Goal: Information Seeking & Learning: Learn about a topic

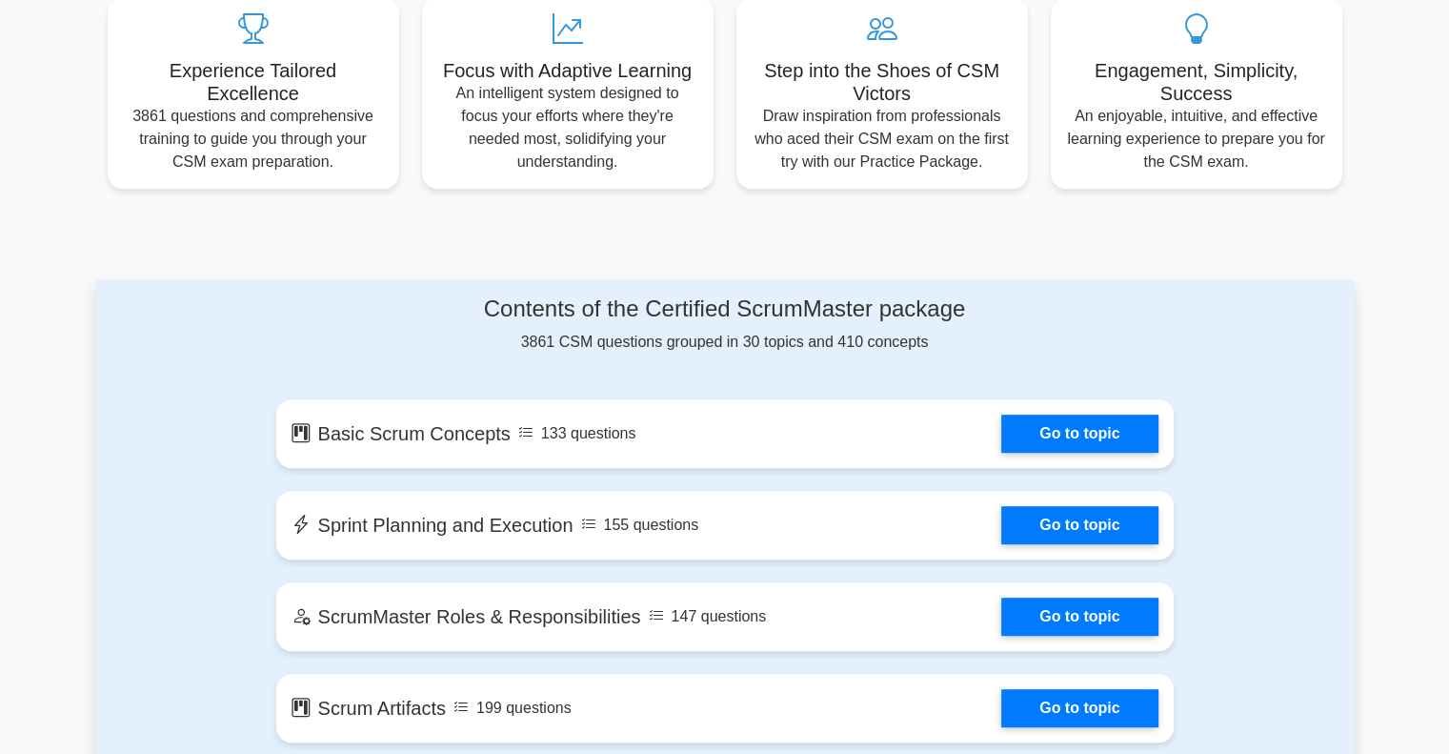
scroll to position [762, 0]
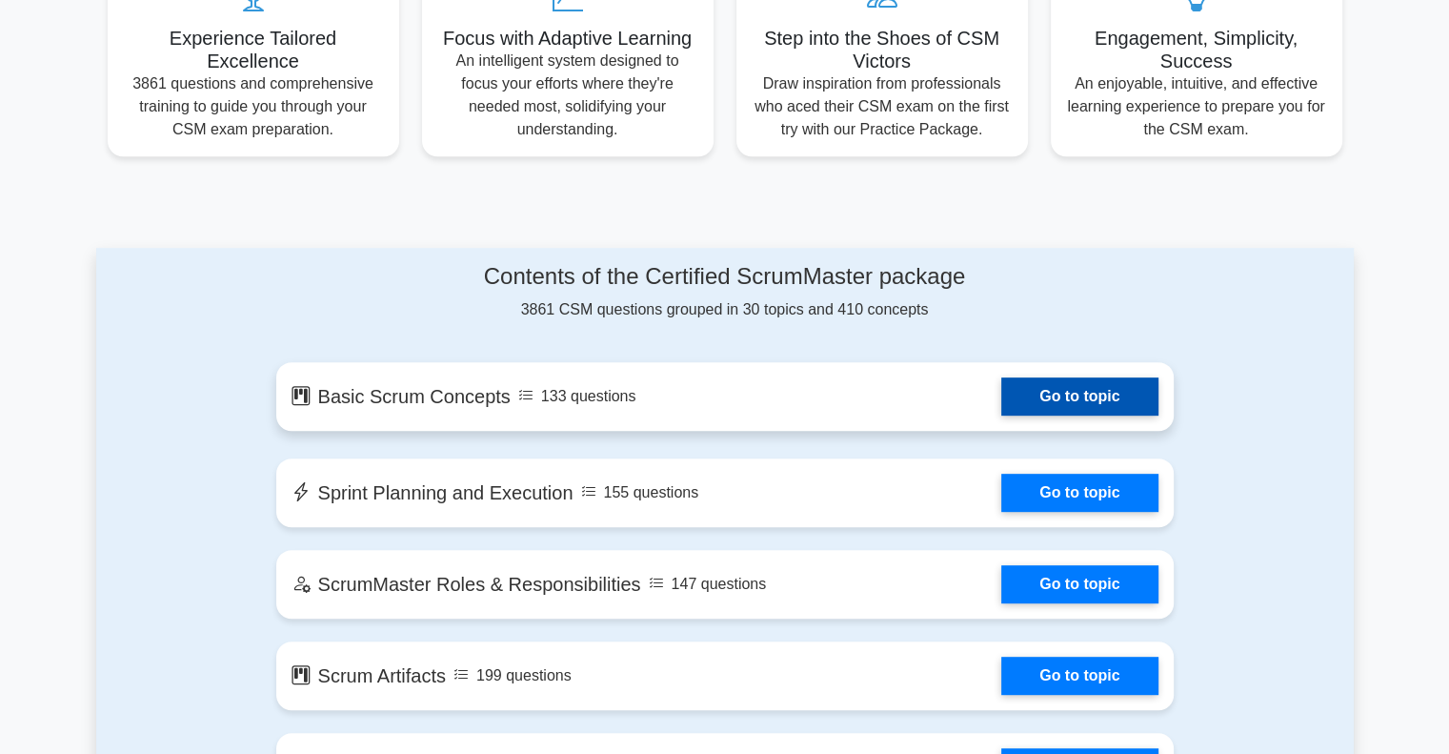
click at [1098, 392] on link "Go to topic" at bounding box center [1079, 396] width 156 height 38
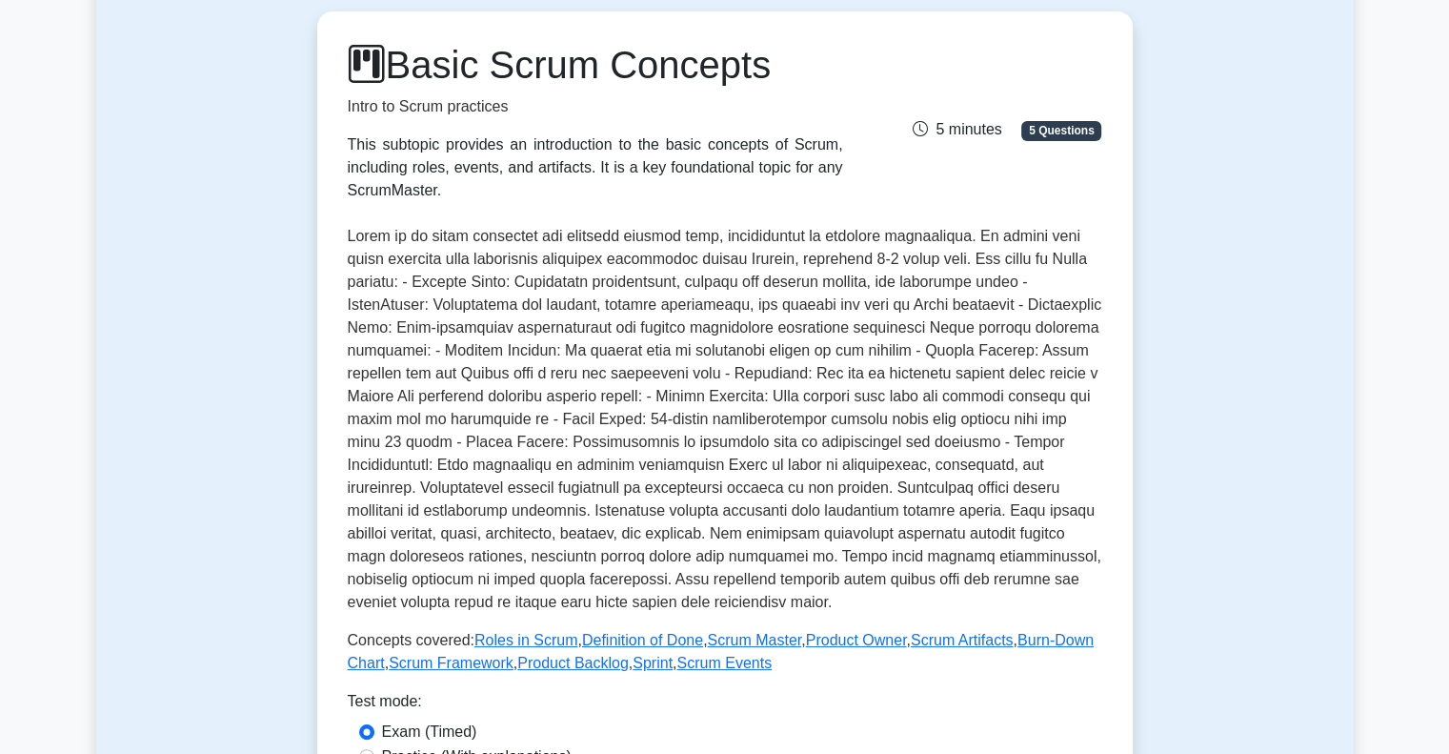
scroll to position [572, 0]
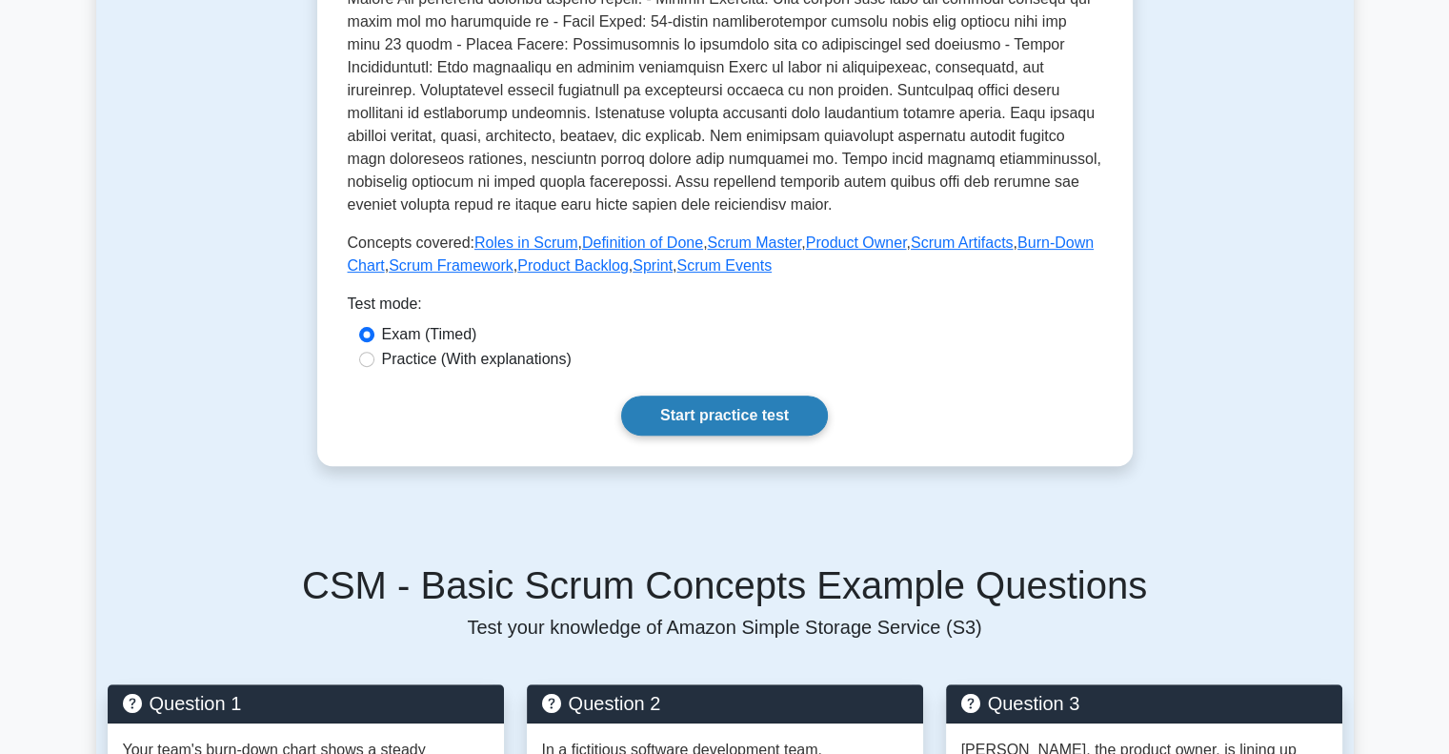
click at [743, 424] on link "Start practice test" at bounding box center [724, 415] width 207 height 40
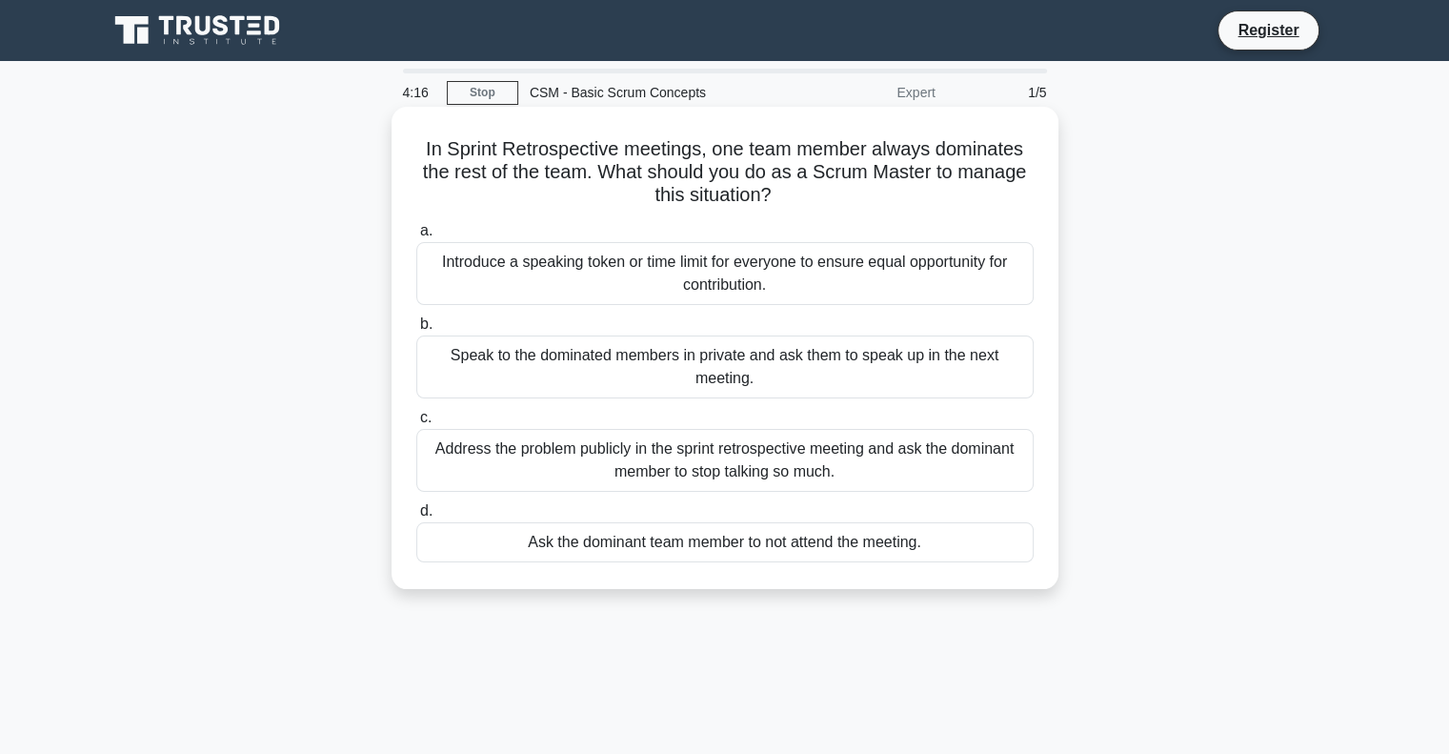
click at [677, 274] on div "Introduce a speaking token or time limit for everyone to ensure equal opportuni…" at bounding box center [724, 273] width 617 height 63
click at [416, 237] on input "a. Introduce a speaking token or time limit for everyone to ensure equal opport…" at bounding box center [416, 231] width 0 height 12
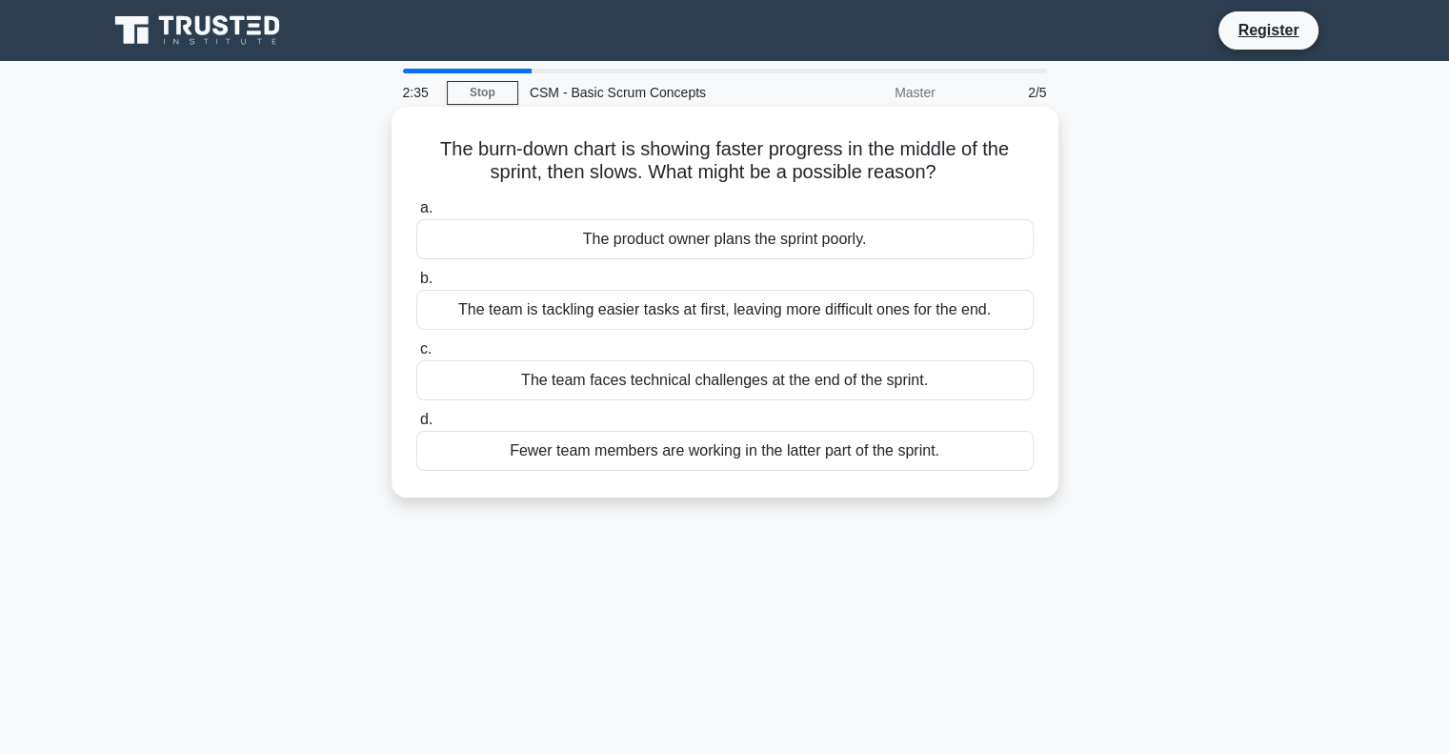
click at [729, 312] on div "The team is tackling easier tasks at first, leaving more difficult ones for the…" at bounding box center [724, 310] width 617 height 40
click at [416, 285] on input "b. The team is tackling easier tasks at first, leaving more difficult ones for …" at bounding box center [416, 278] width 0 height 12
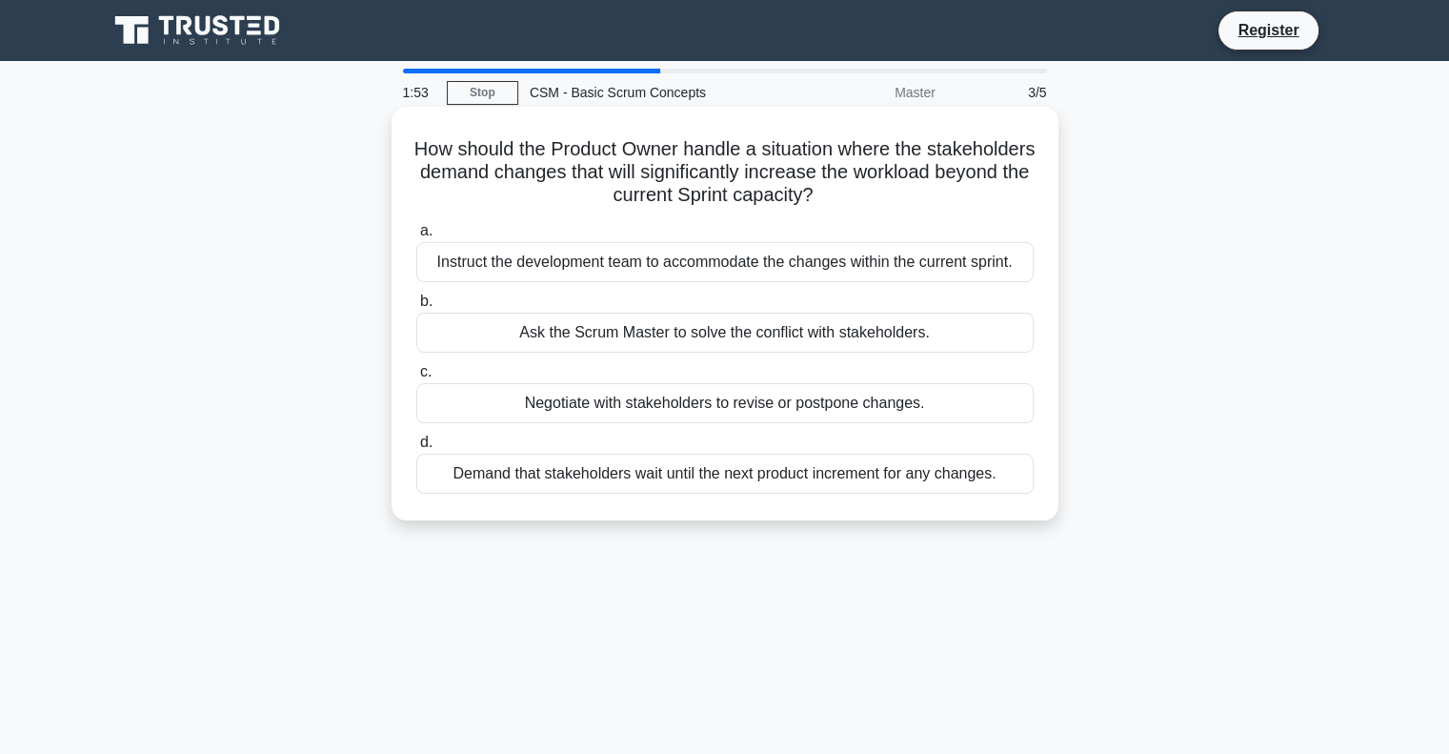
click at [850, 476] on div "Demand that stakeholders wait until the next product increment for any changes." at bounding box center [724, 473] width 617 height 40
click at [416, 449] on input "d. Demand that stakeholders wait until the next product increment for any chang…" at bounding box center [416, 442] width 0 height 12
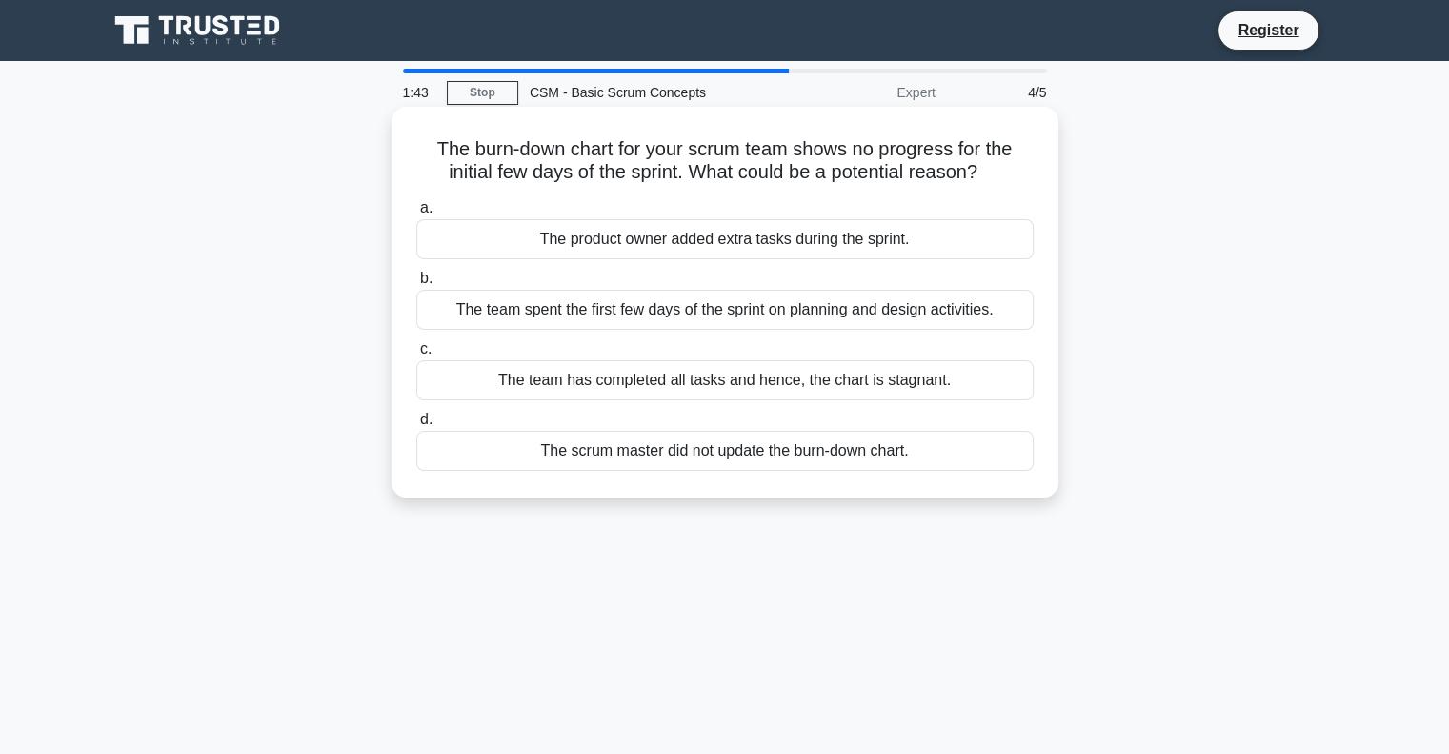
click at [633, 321] on div "The team spent the first few days of the sprint on planning and design activiti…" at bounding box center [724, 310] width 617 height 40
click at [416, 285] on input "b. The team spent the first few days of the sprint on planning and design activ…" at bounding box center [416, 278] width 0 height 12
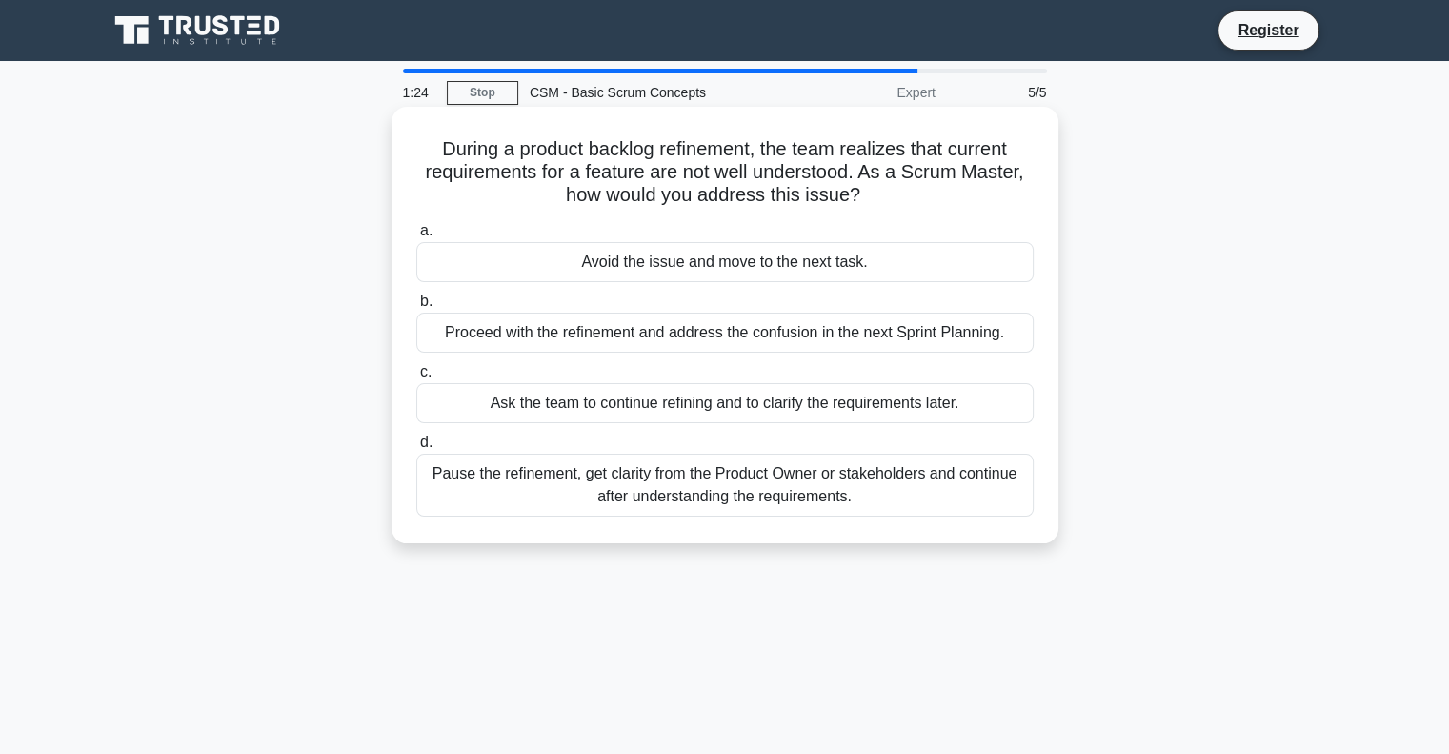
click at [602, 483] on div "Pause the refinement, get clarity from the Product Owner or stakeholders and co…" at bounding box center [724, 484] width 617 height 63
click at [416, 449] on input "d. Pause the refinement, get clarity from the Product Owner or stakeholders and…" at bounding box center [416, 442] width 0 height 12
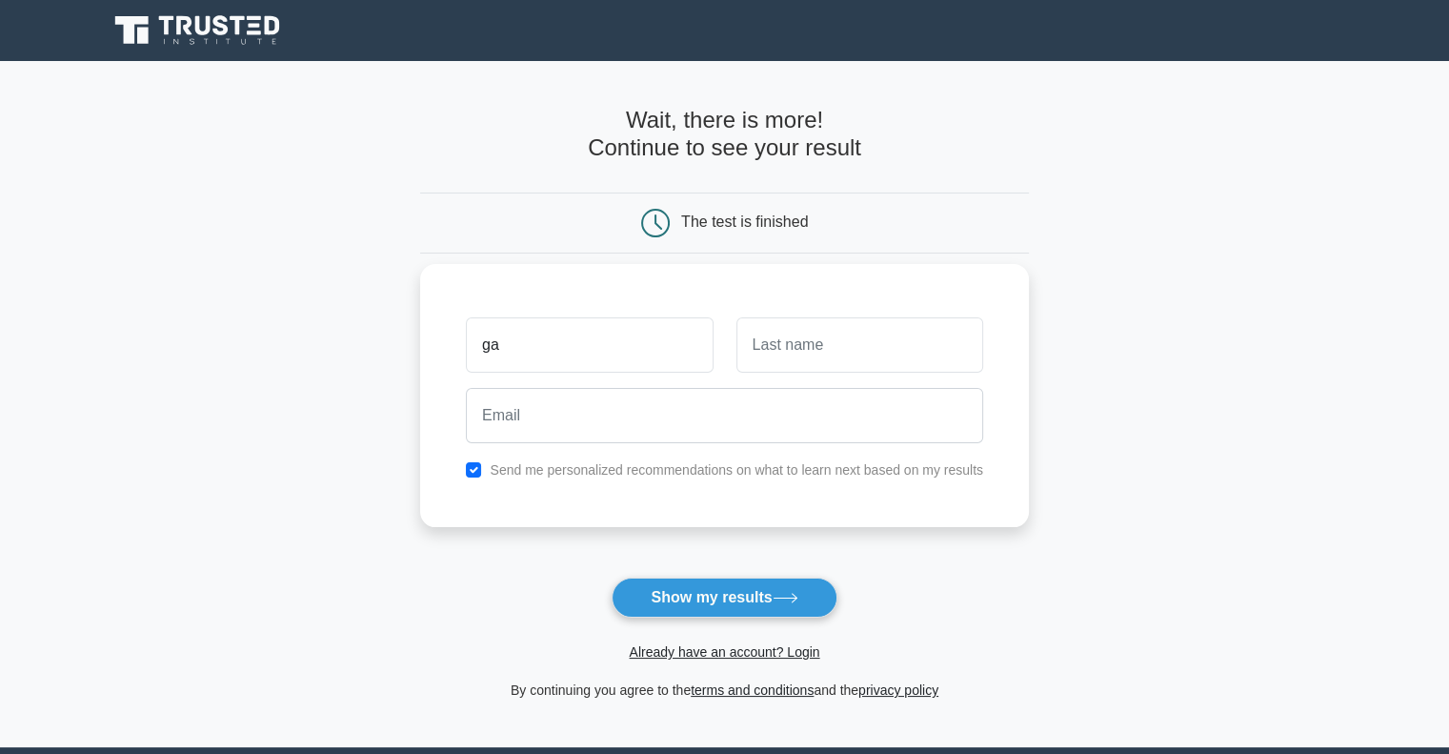
type input "g"
type input "Gaurav"
type input "Dubey"
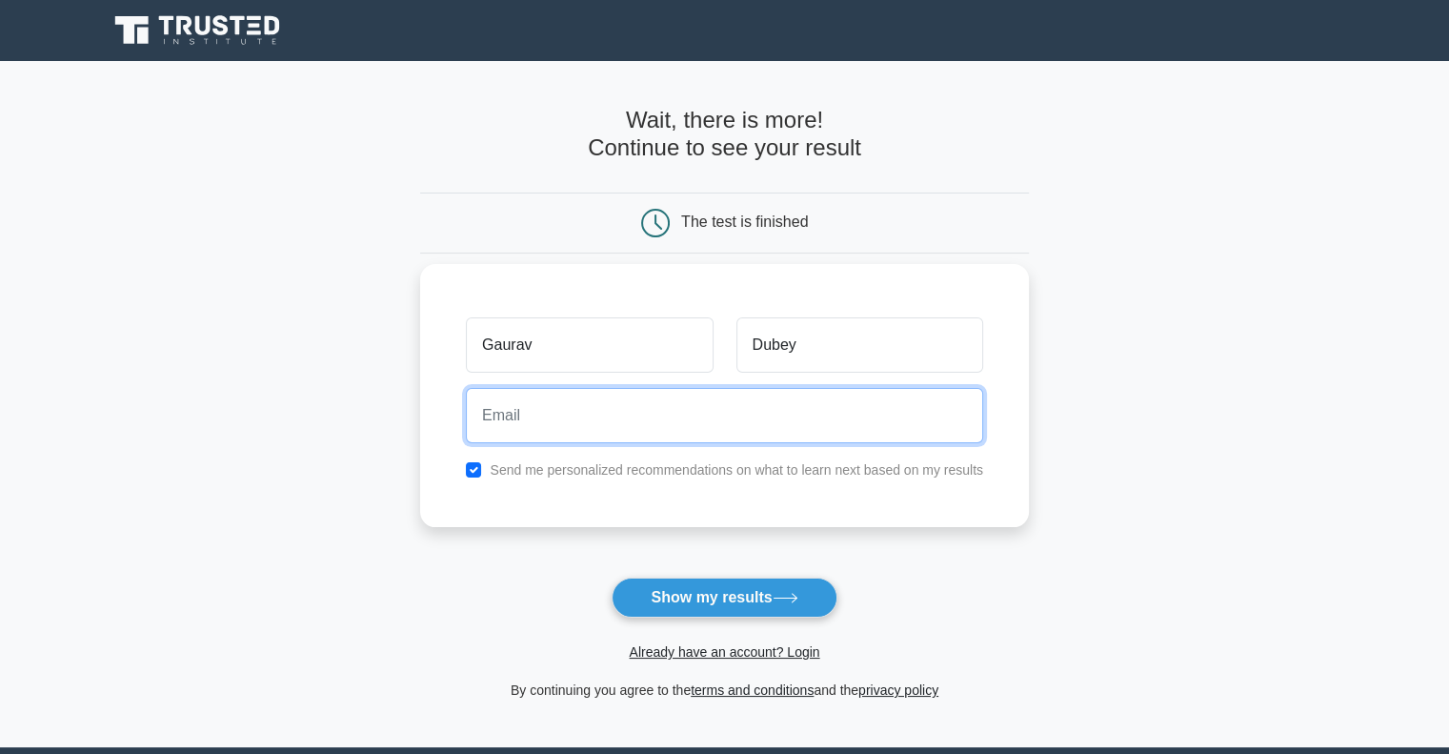
click at [518, 433] on input "email" at bounding box center [724, 415] width 517 height 55
type input "dubeygaurav2018@gmail.com"
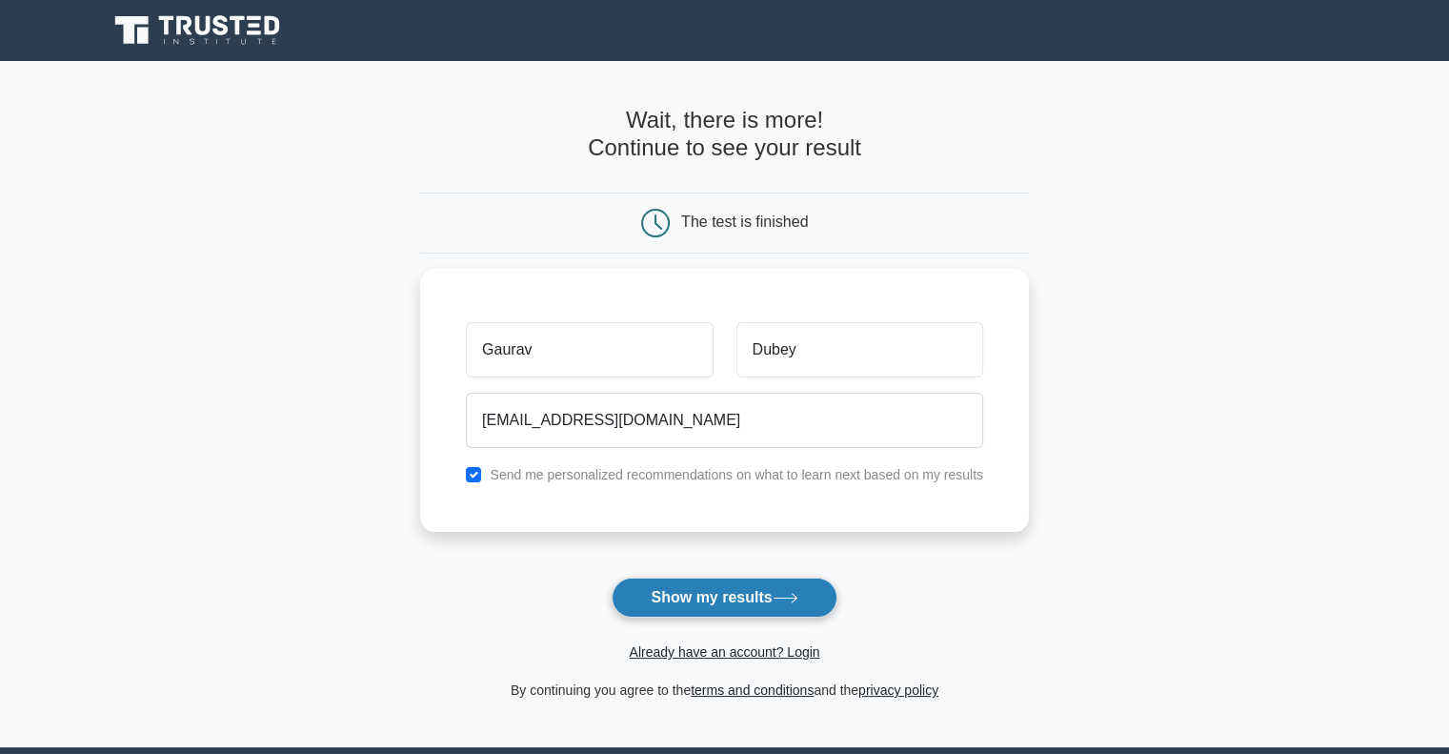
click at [736, 597] on button "Show my results" at bounding box center [724, 597] width 225 height 40
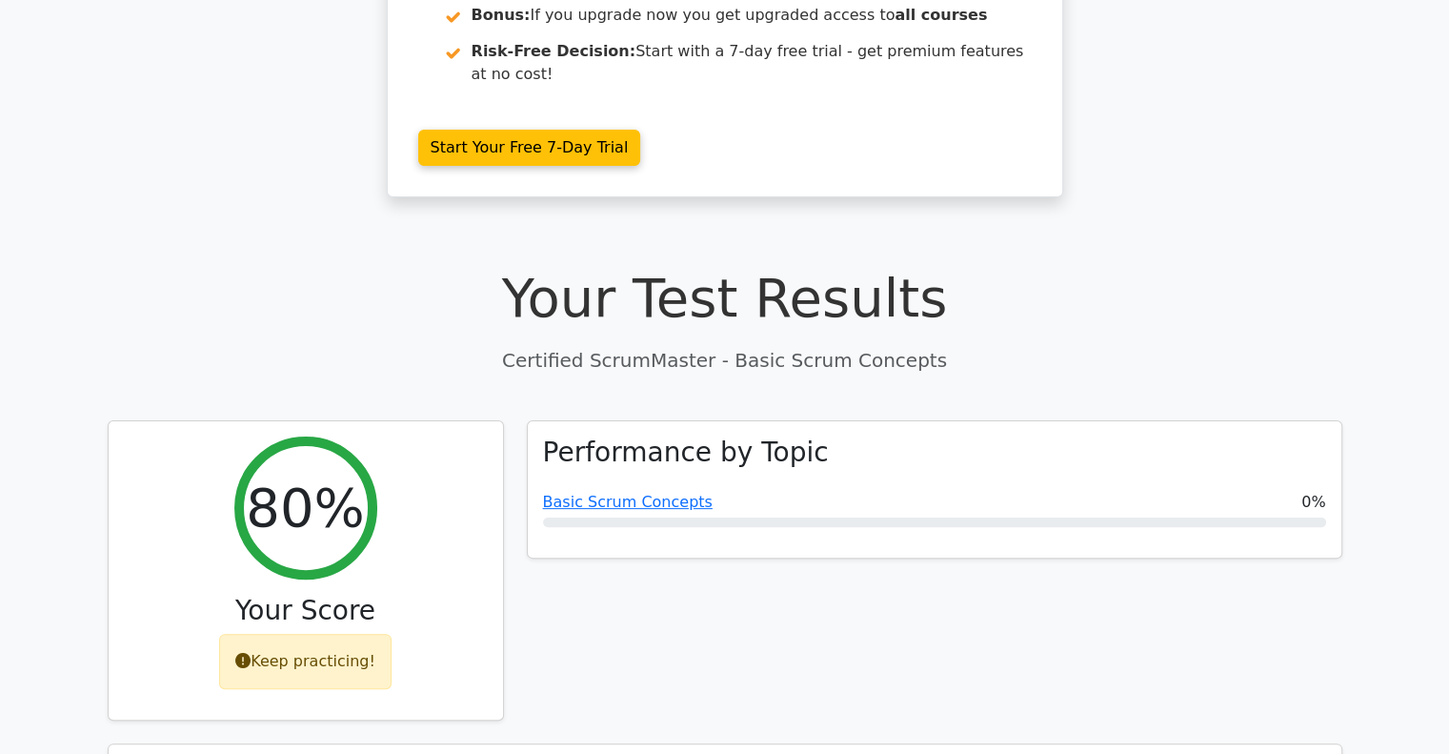
scroll to position [476, 0]
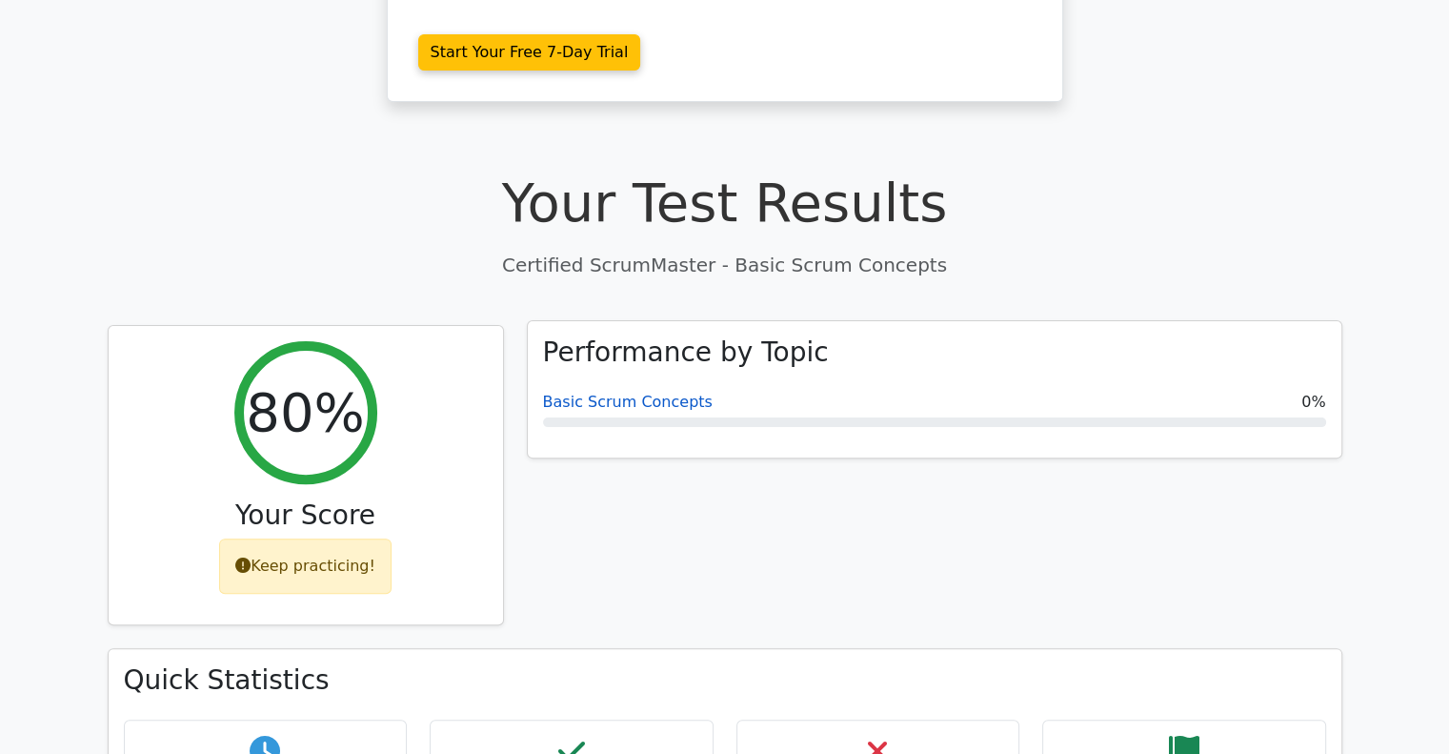
click at [661, 393] on link "Basic Scrum Concepts" at bounding box center [628, 402] width 170 height 18
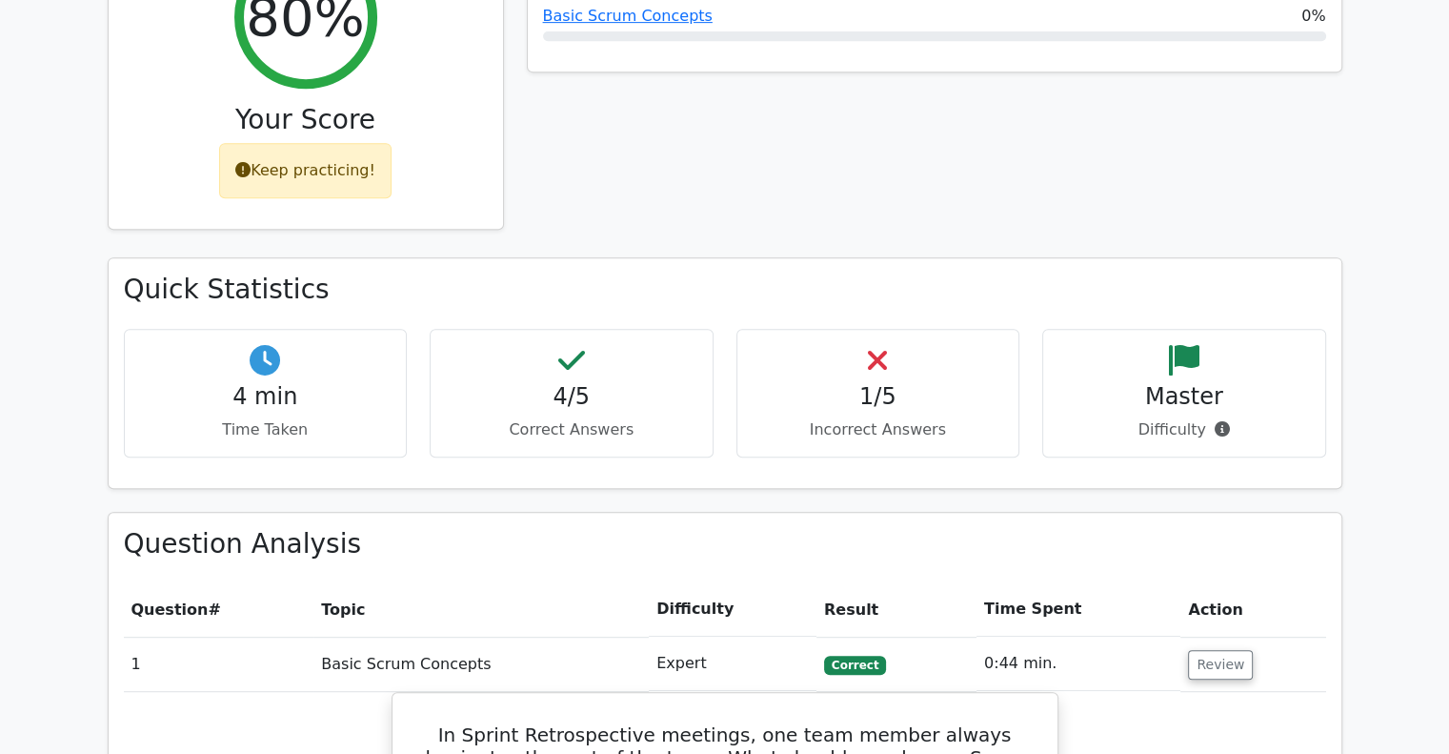
scroll to position [953, 0]
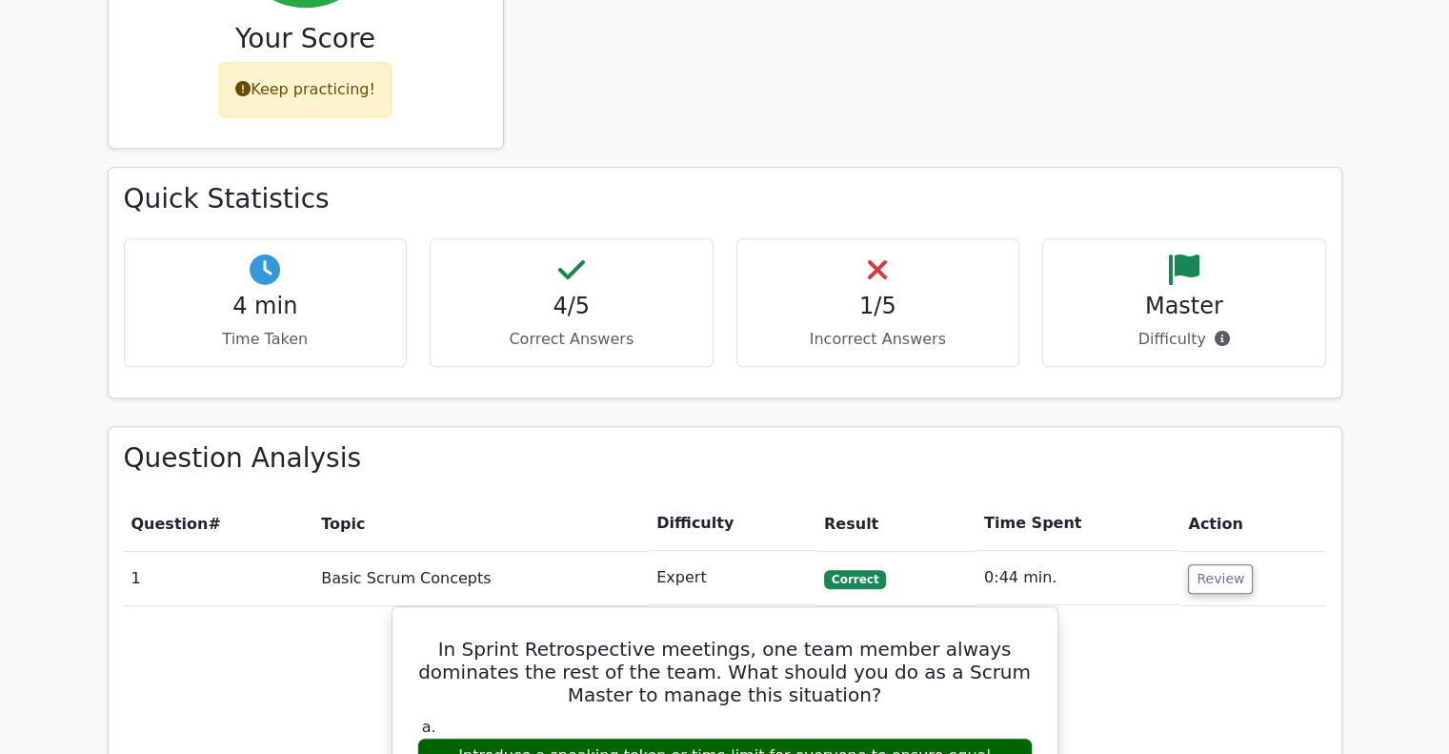
click at [883, 254] on icon at bounding box center [877, 269] width 19 height 30
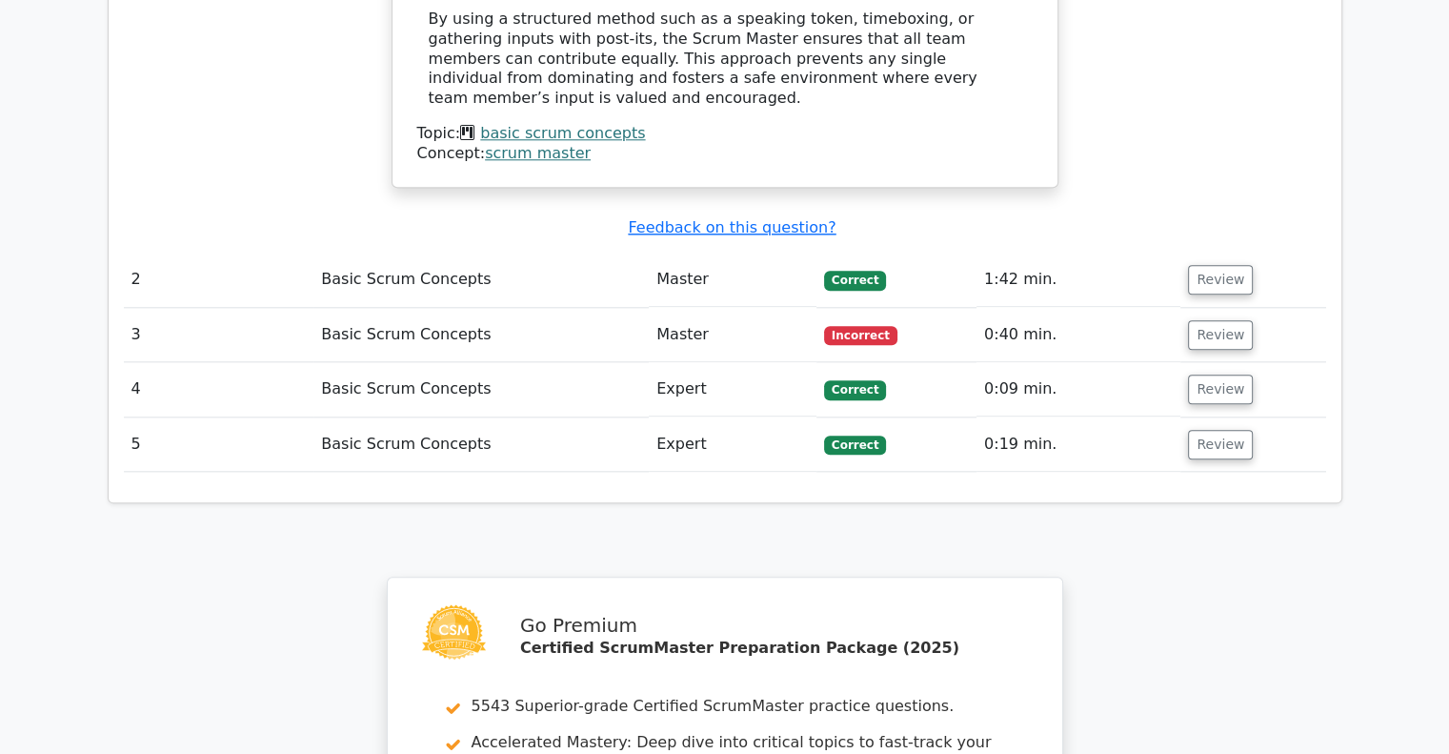
scroll to position [2001, 0]
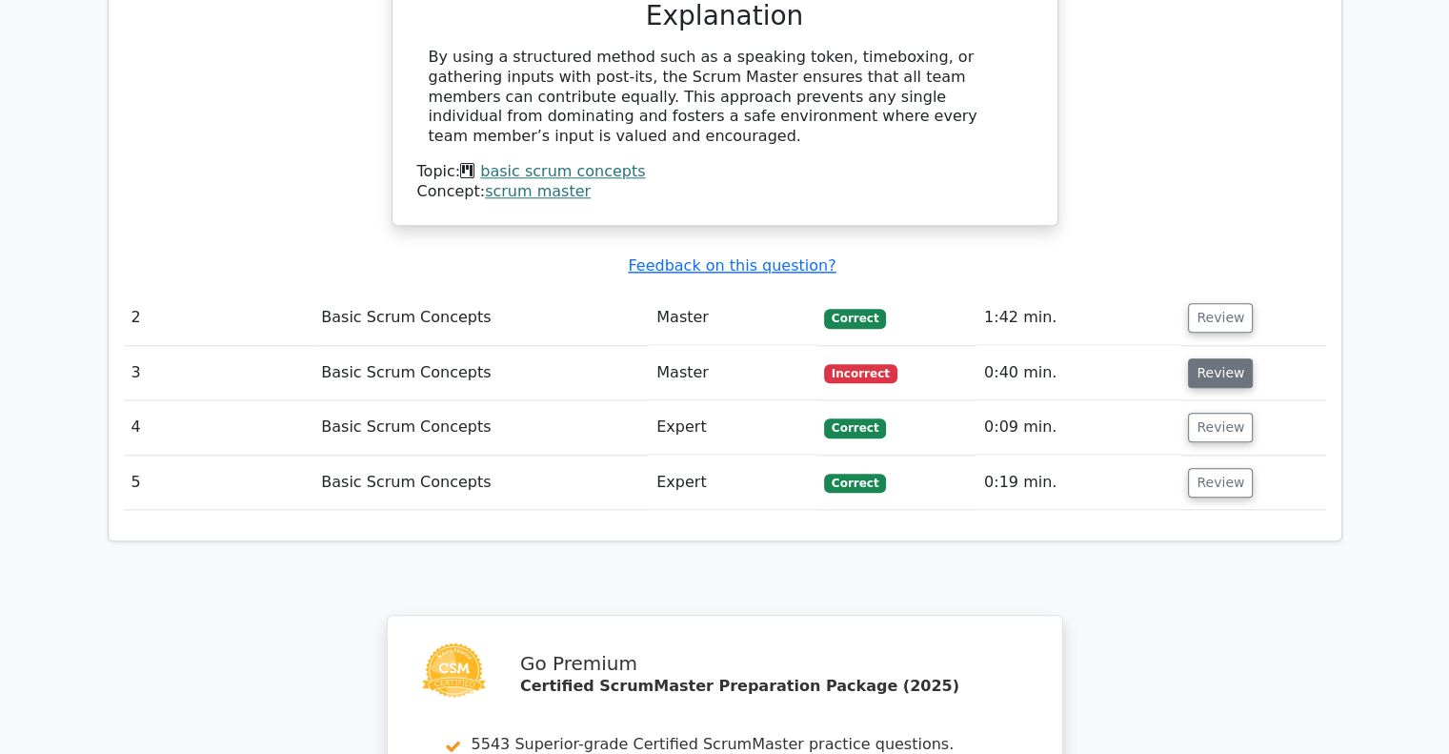
click at [1209, 358] on button "Review" at bounding box center [1220, 373] width 65 height 30
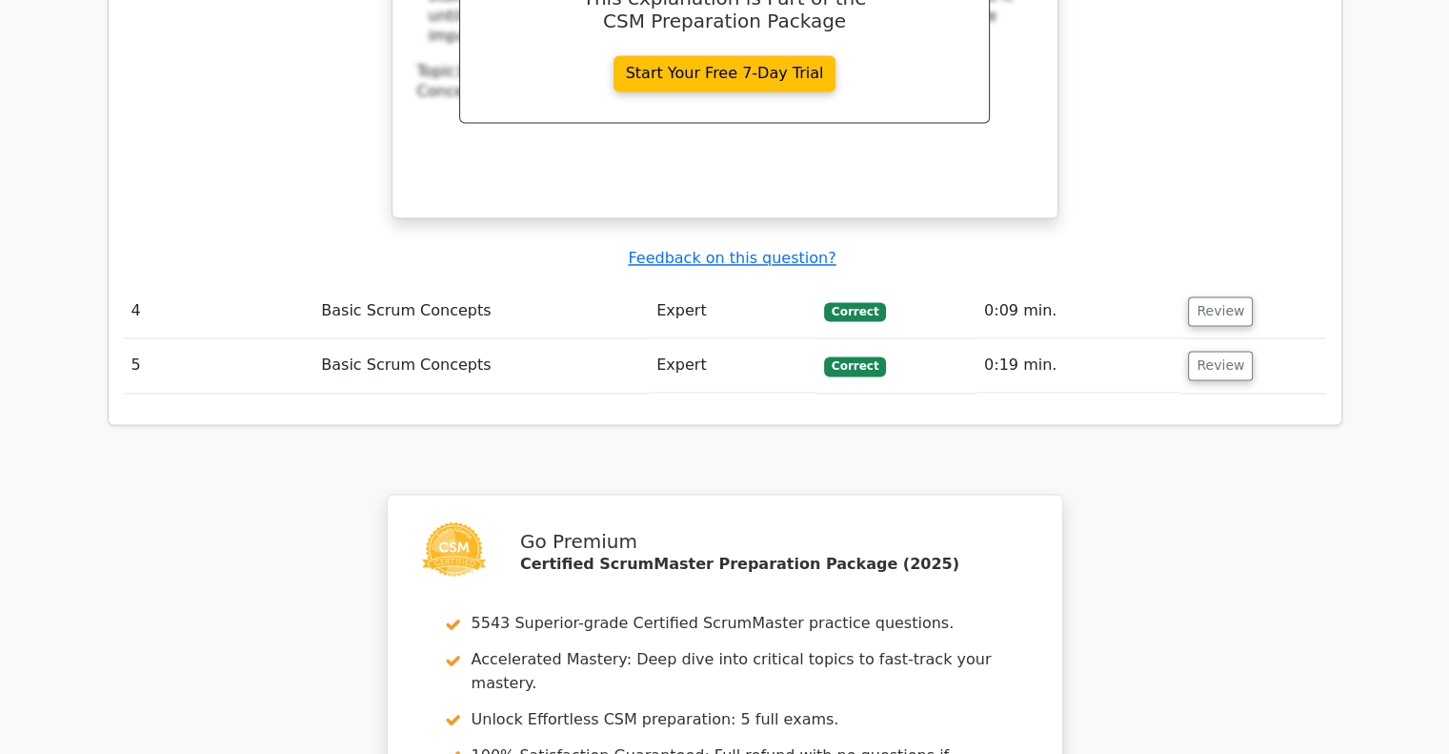
scroll to position [3380, 0]
